Goal: Transaction & Acquisition: Purchase product/service

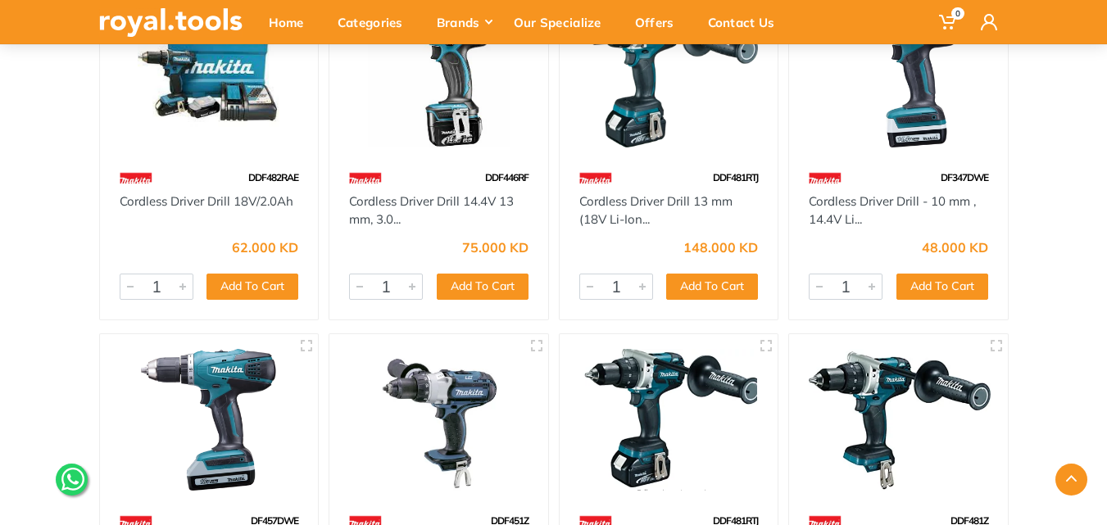
scroll to position [164, 0]
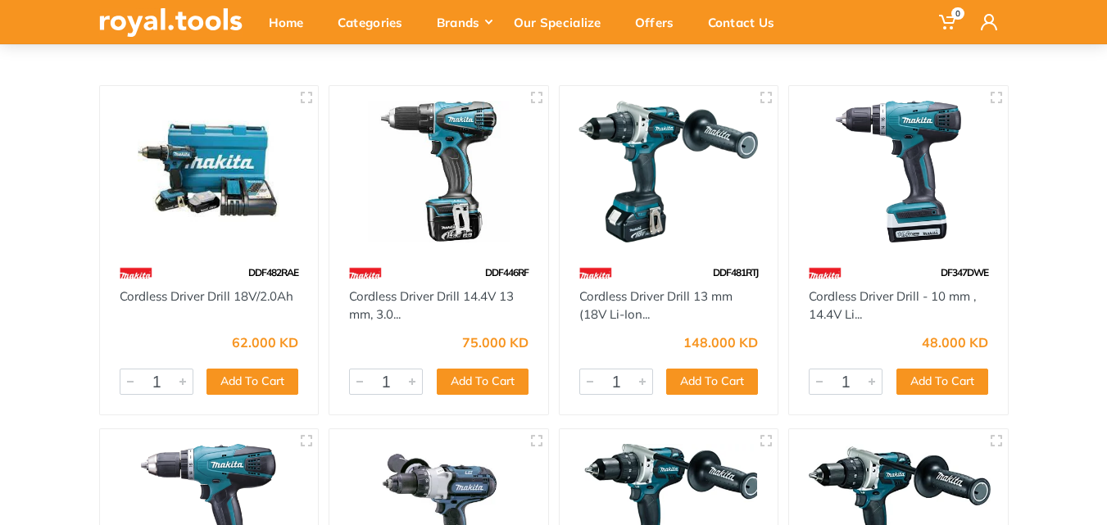
click at [239, 186] on img at bounding box center [209, 172] width 189 height 142
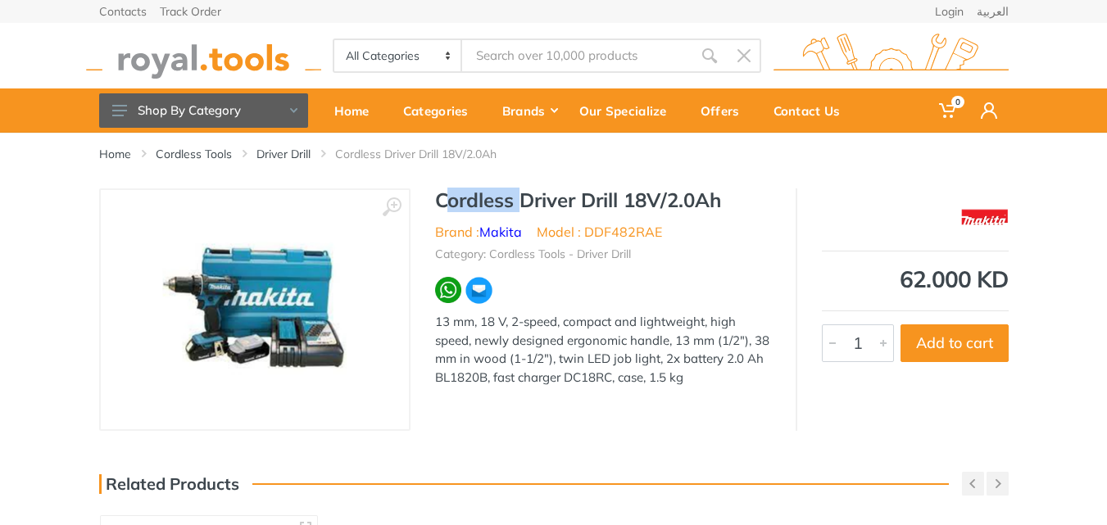
drag, startPoint x: 433, startPoint y: 202, endPoint x: 512, endPoint y: 206, distance: 79.6
click at [512, 206] on div "Cordless Driver Drill 18V/2.0Ah Brand : Makita Model : DDF482RAE Category: Cord…" at bounding box center [603, 293] width 385 height 208
copy h1 "Cordless"
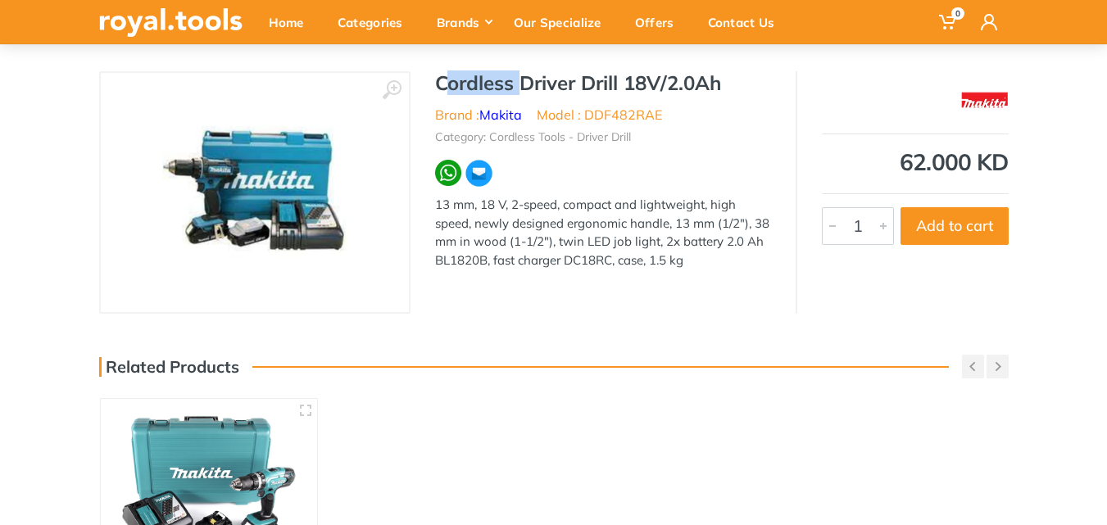
scroll to position [82, 0]
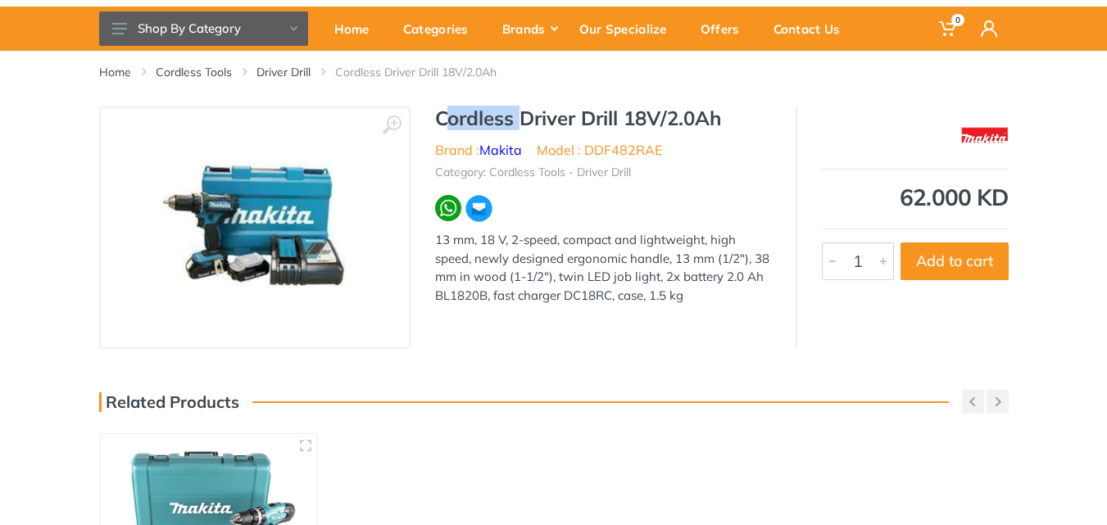
drag, startPoint x: 518, startPoint y: 120, endPoint x: 725, endPoint y: 122, distance: 207.4
click at [725, 122] on h1 "Cordless Driver Drill 18V/2.0Ah" at bounding box center [603, 119] width 336 height 24
copy h1 "Driver Drill 18V/2.0Ah"
click at [453, 120] on h1 "Cordless Driver Drill 18V/2.0Ah" at bounding box center [603, 119] width 336 height 24
drag, startPoint x: 437, startPoint y: 116, endPoint x: 724, endPoint y: 116, distance: 286.9
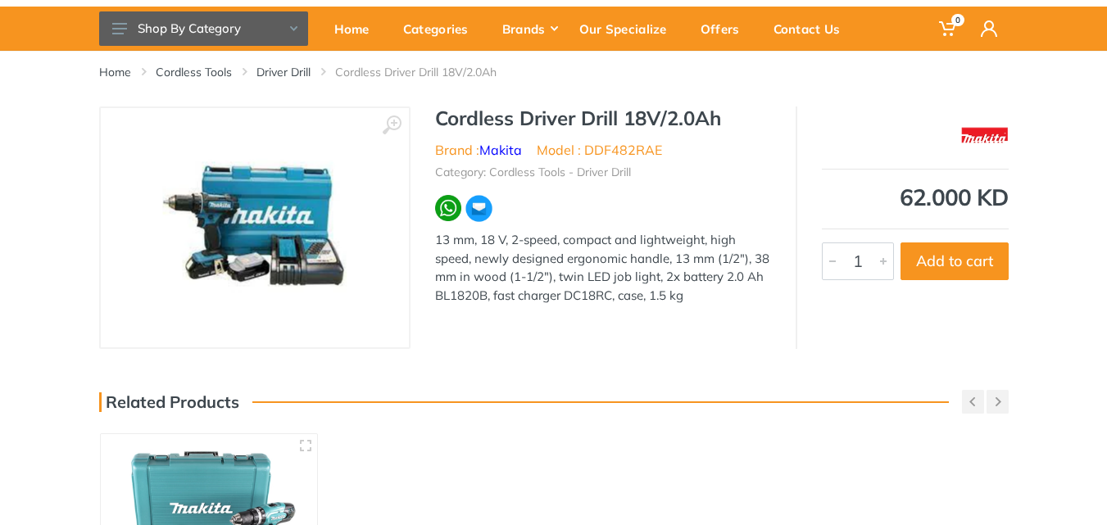
click at [724, 116] on h1 "Cordless Driver Drill 18V/2.0Ah" at bounding box center [603, 119] width 336 height 24
copy h1 "Cordless Driver Drill 18V/2.0Ah"
drag, startPoint x: 433, startPoint y: 151, endPoint x: 526, endPoint y: 156, distance: 93.6
click at [526, 156] on div "Cordless Driver Drill 18V/2.0Ah Brand : Makita Model : DDF482RAE Category: Cord…" at bounding box center [603, 211] width 385 height 208
copy li "Brand : [PERSON_NAME]"
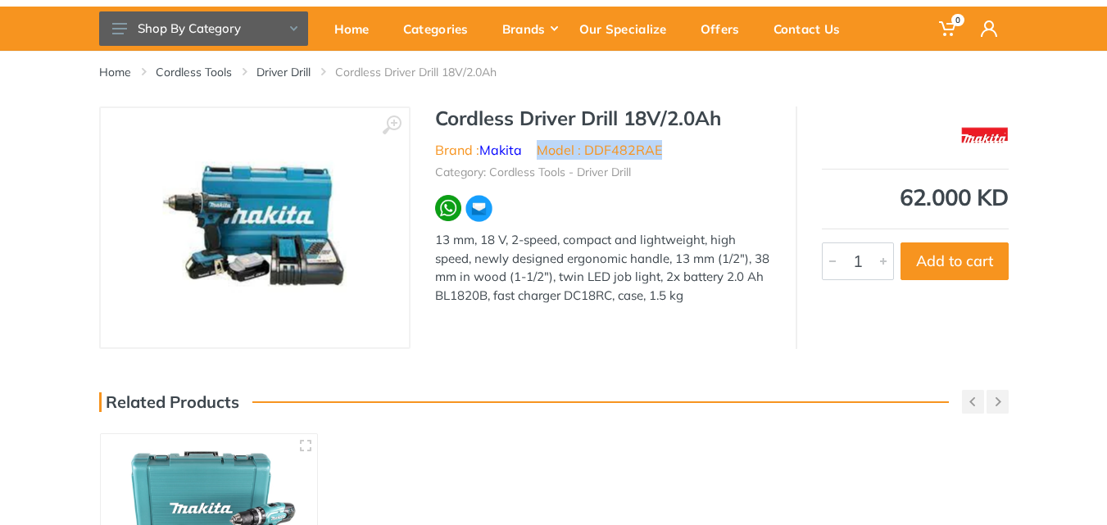
drag, startPoint x: 538, startPoint y: 146, endPoint x: 663, endPoint y: 146, distance: 125.4
click at [663, 146] on ul "Brand : [PERSON_NAME] Model : DDF482RAE" at bounding box center [603, 150] width 336 height 20
copy li "Model : DDF482RAE"
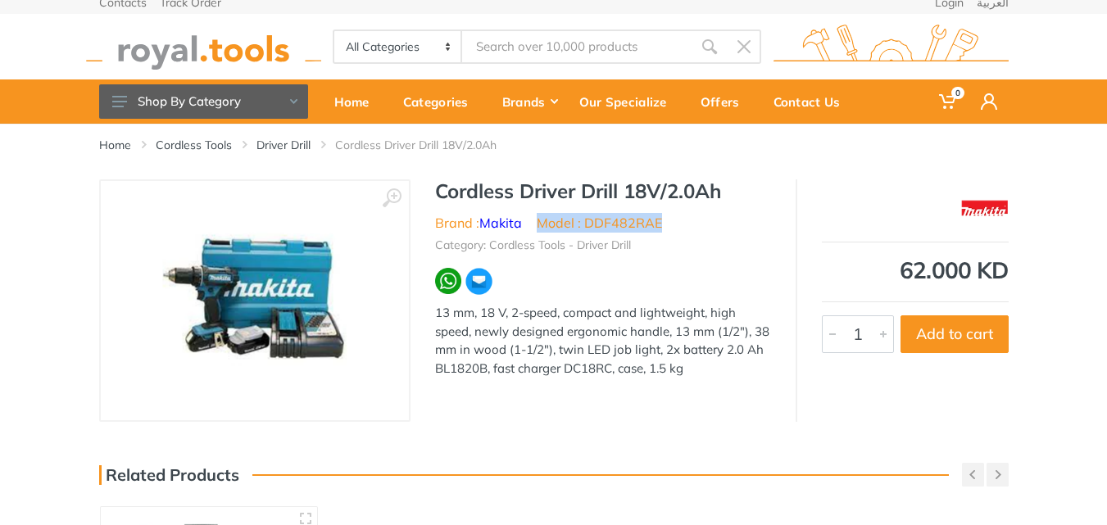
scroll to position [0, 0]
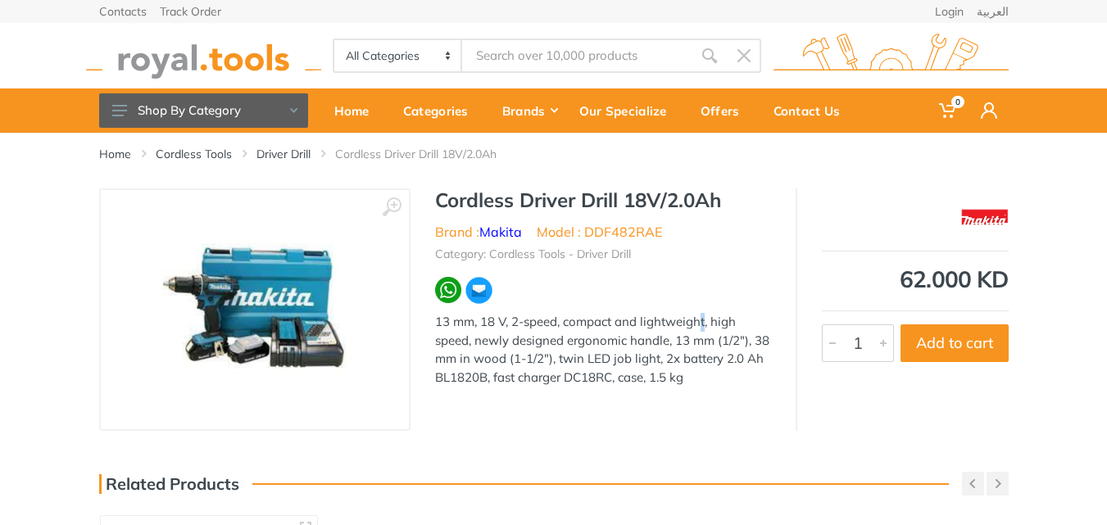
click at [440, 321] on div "Cordless Driver Drill 18V/2.0Ah Brand : Makita Model : DDF482RAE Category: Cord…" at bounding box center [603, 293] width 385 height 208
click at [330, 315] on img at bounding box center [254, 310] width 184 height 184
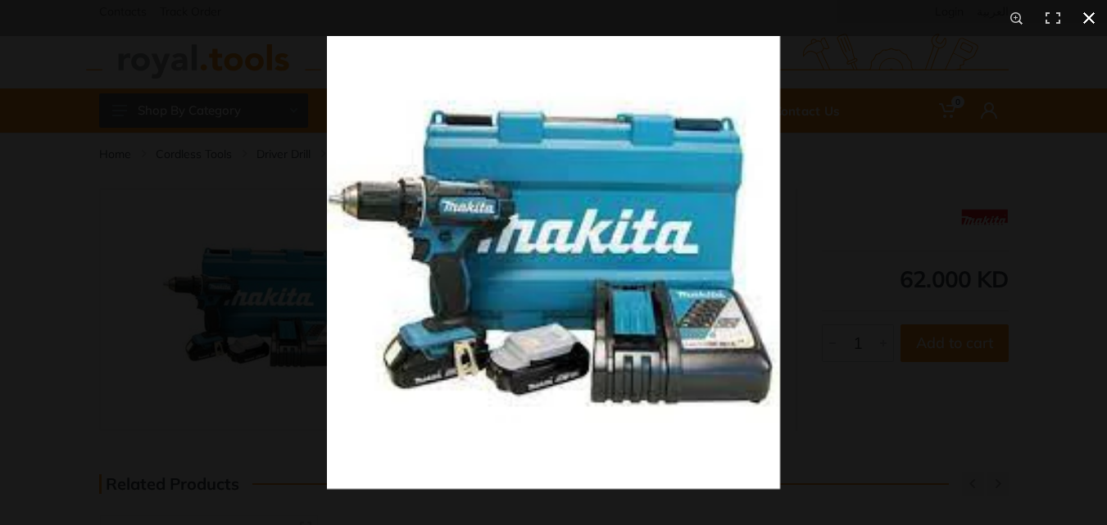
click at [870, 220] on div at bounding box center [880, 298] width 1107 height 525
